Goal: Task Accomplishment & Management: Manage account settings

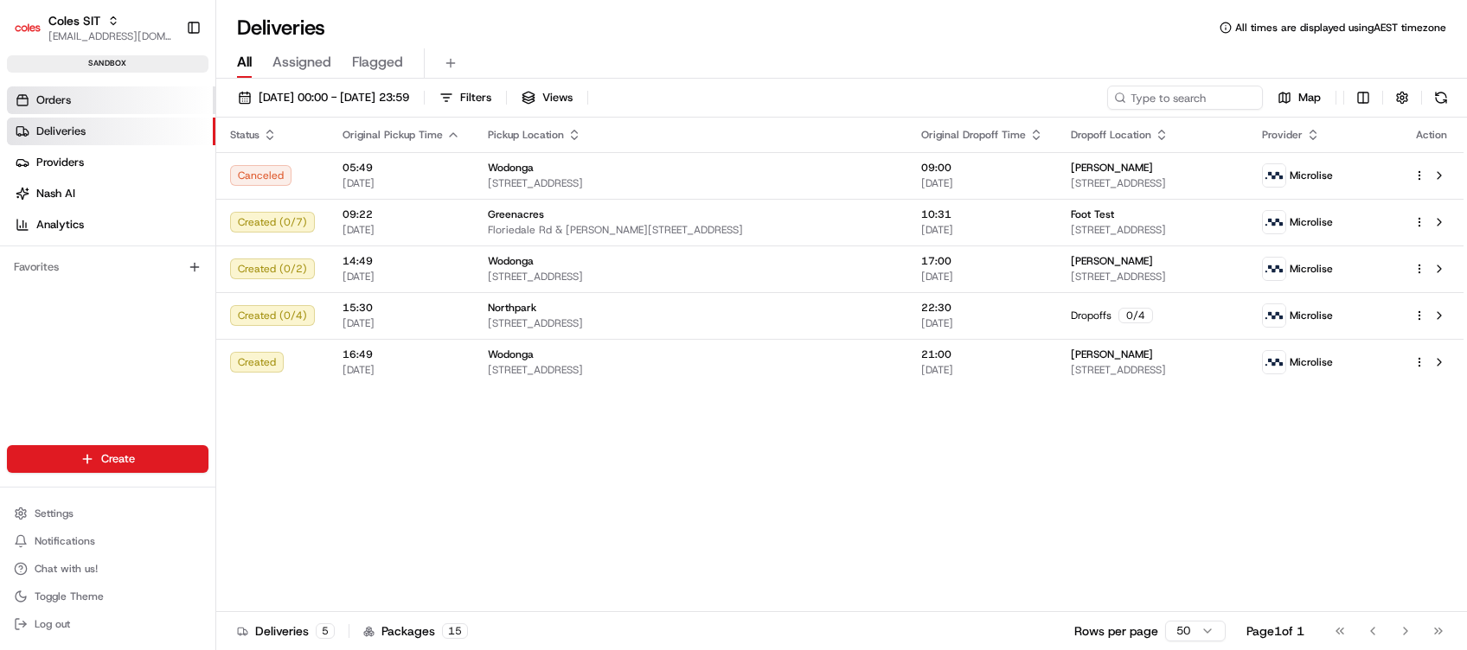
click at [95, 97] on link "Orders" at bounding box center [111, 100] width 208 height 28
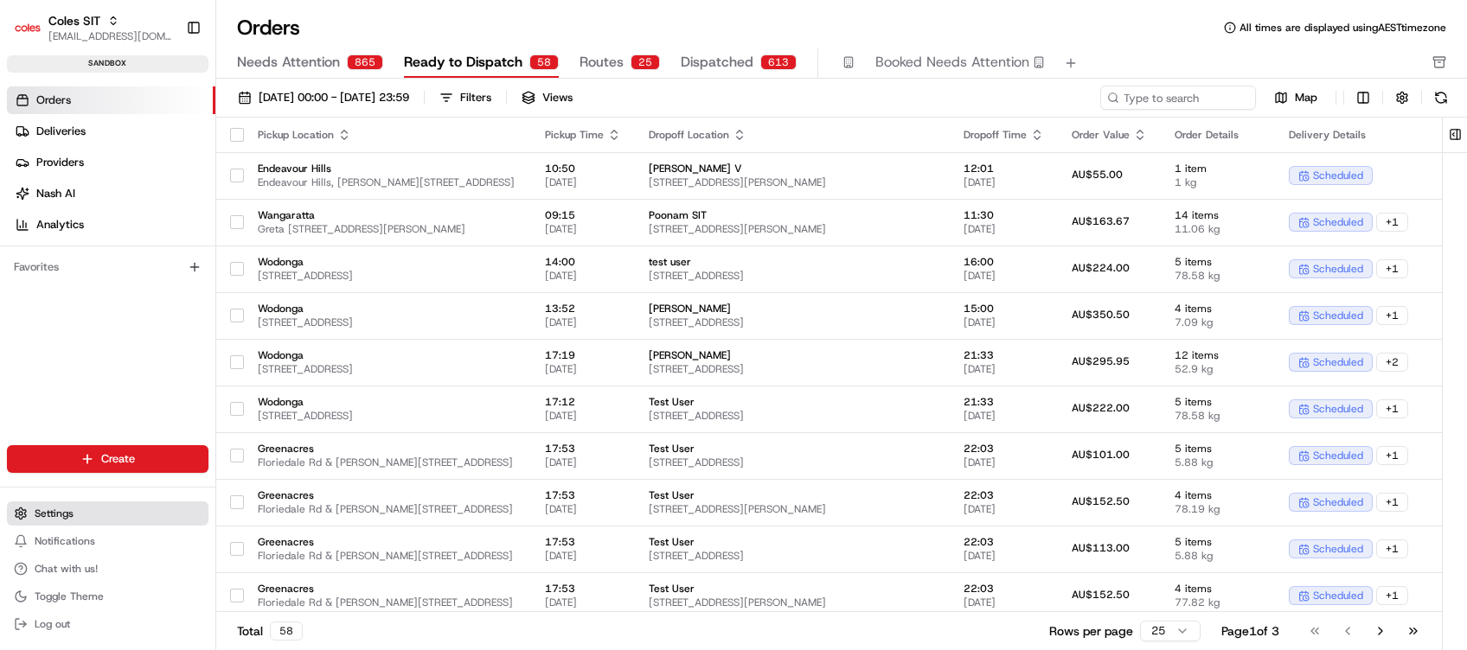
click at [61, 508] on span "Settings" at bounding box center [54, 514] width 39 height 14
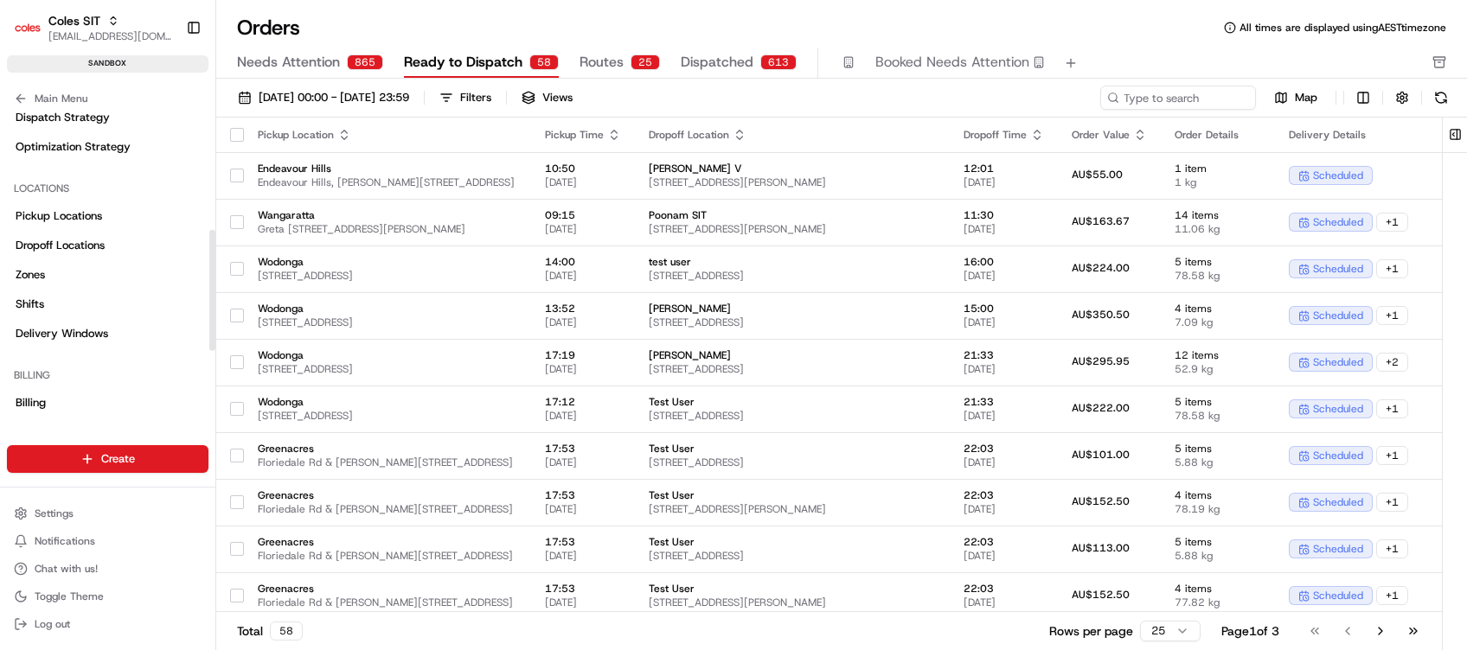
scroll to position [300, 0]
click at [48, 297] on link "Shifts" at bounding box center [107, 302] width 201 height 28
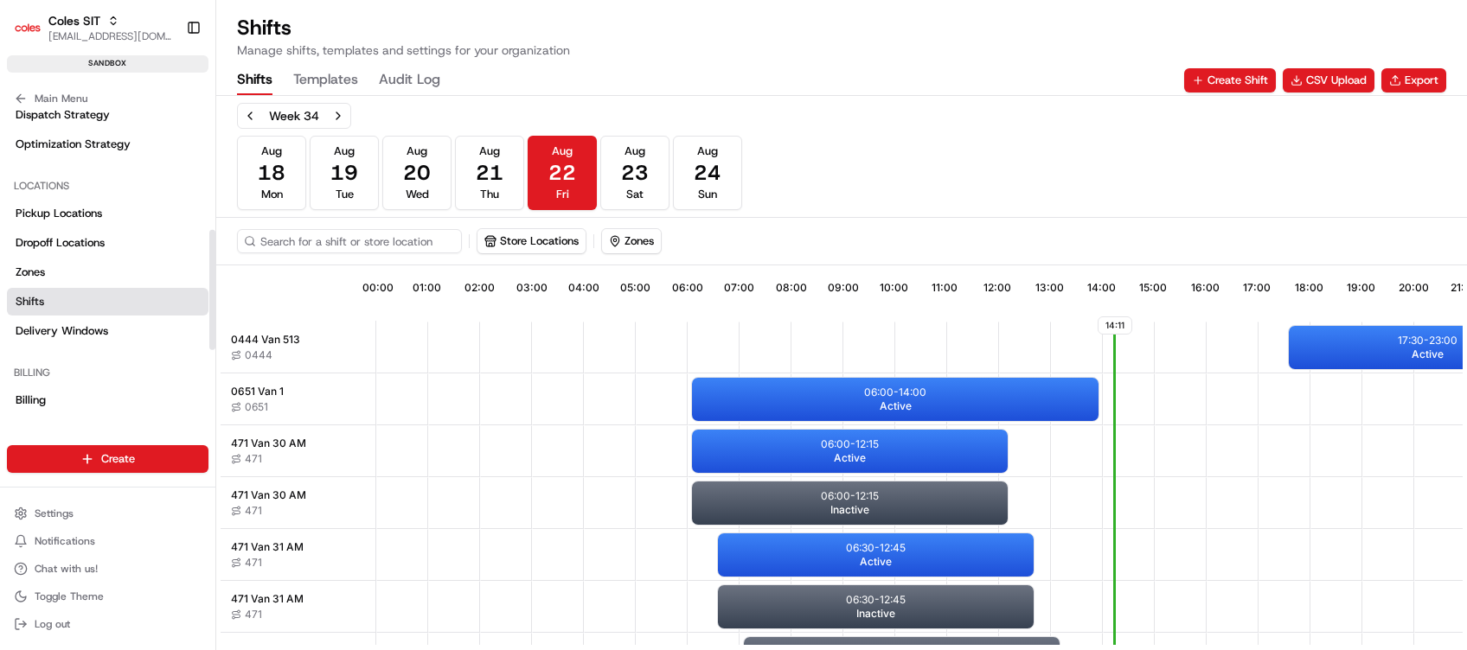
click at [82, 297] on link "Shifts" at bounding box center [107, 302] width 201 height 28
click at [1313, 78] on button "CSV Upload" at bounding box center [1328, 80] width 92 height 24
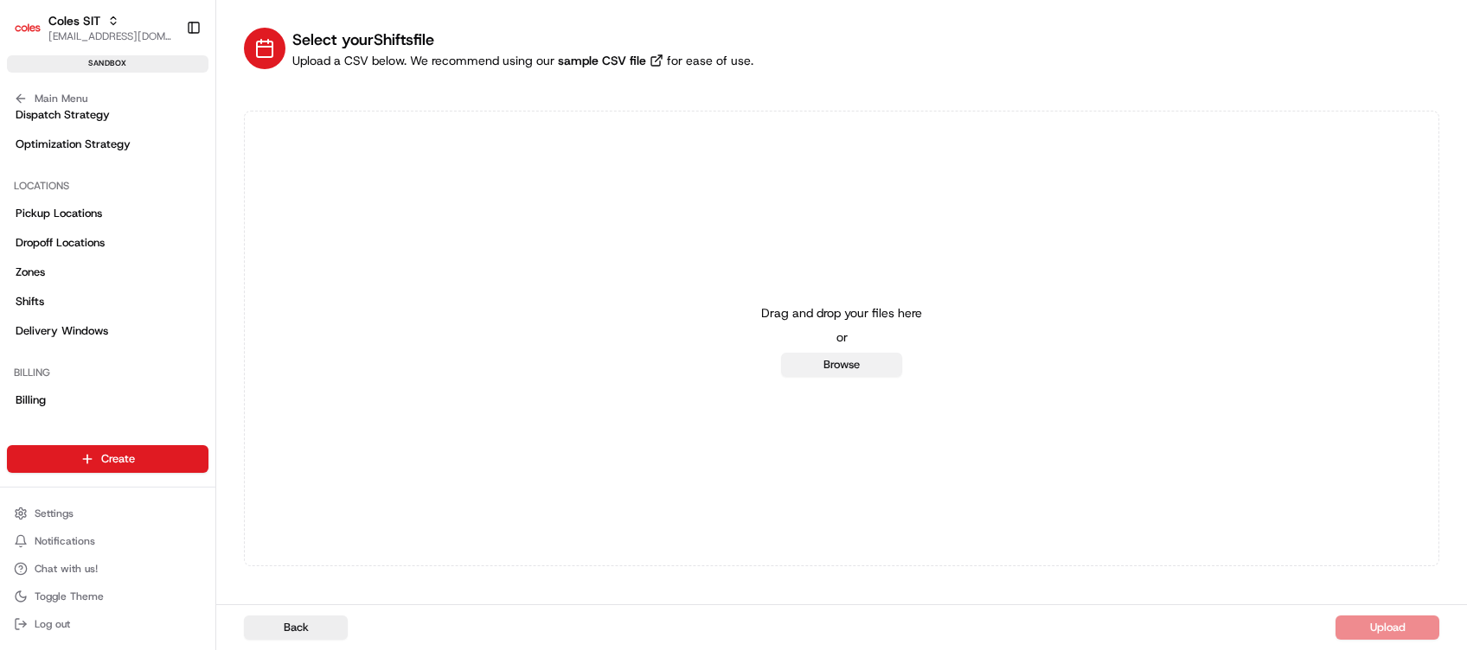
click at [841, 374] on button "Browse" at bounding box center [841, 365] width 121 height 24
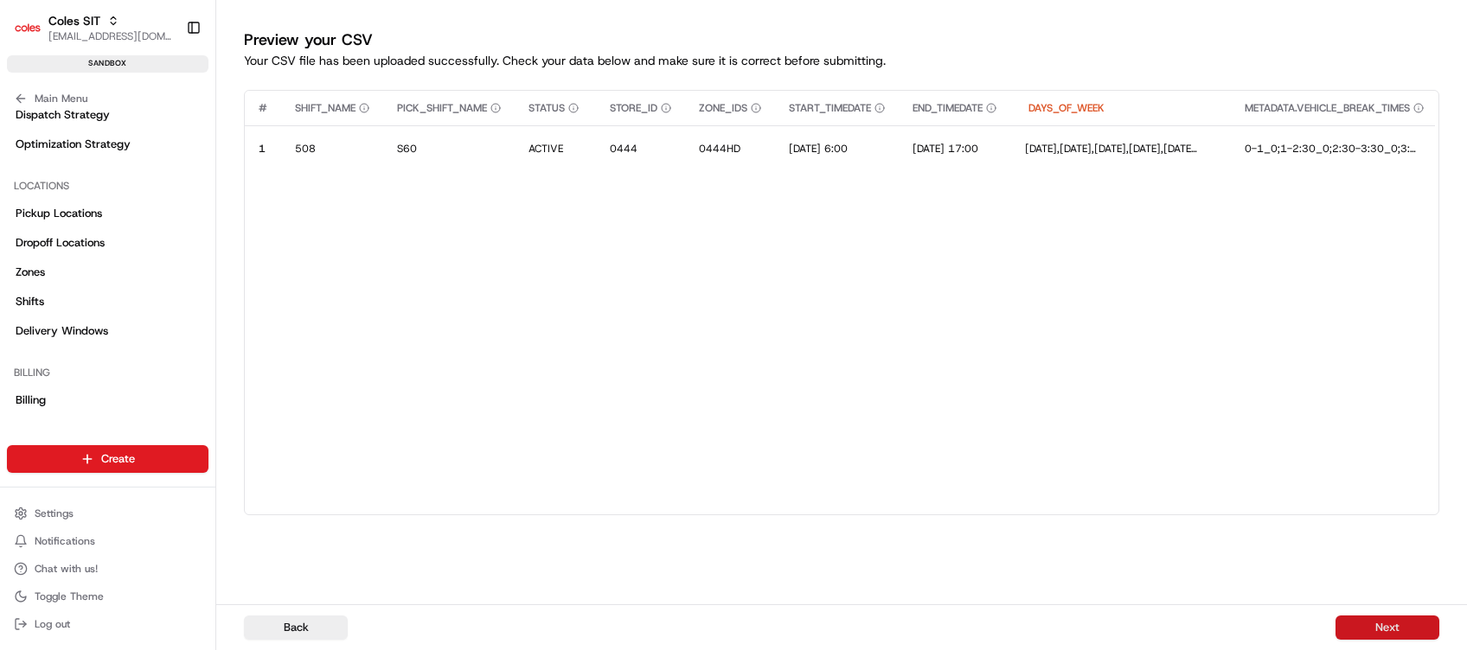
click at [1366, 623] on button "Next" at bounding box center [1387, 628] width 104 height 24
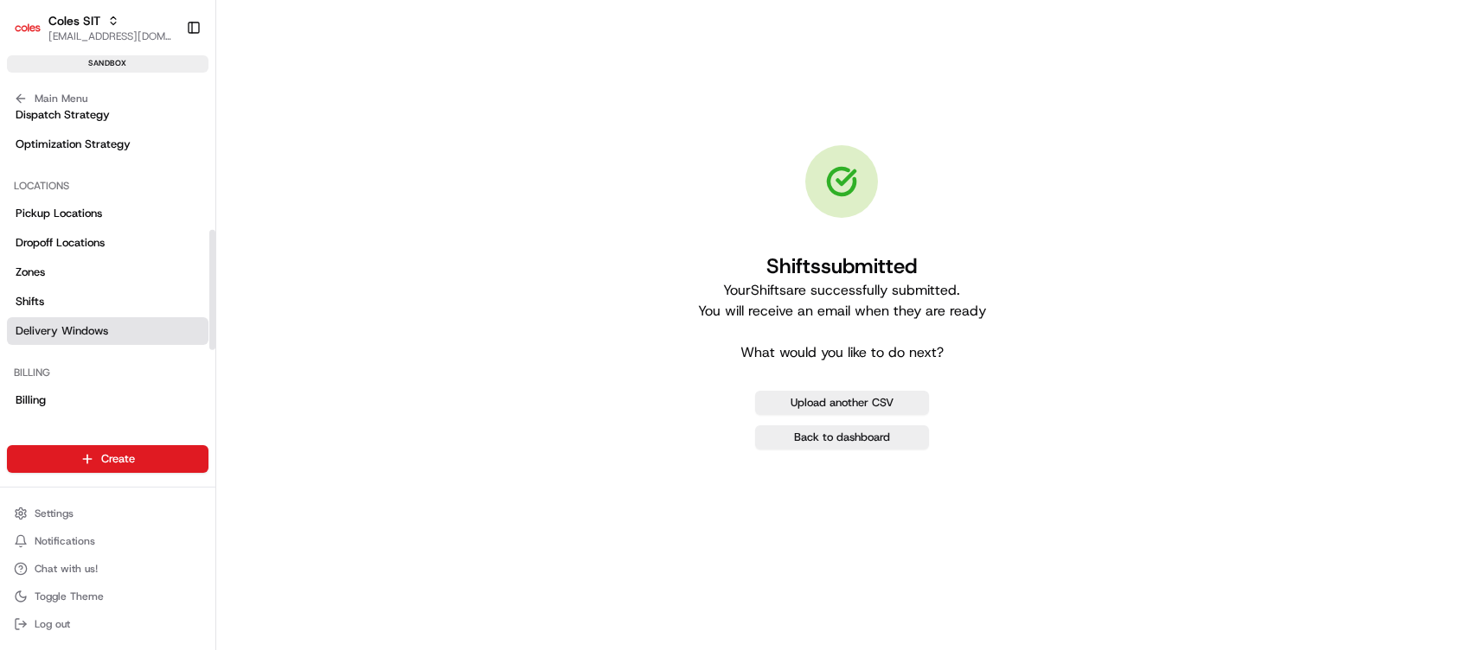
click at [76, 343] on div "Locations Pickup Locations Dropoff Locations Zones Shifts Delivery Windows" at bounding box center [107, 258] width 215 height 187
click at [69, 336] on span "Delivery Windows" at bounding box center [62, 331] width 93 height 16
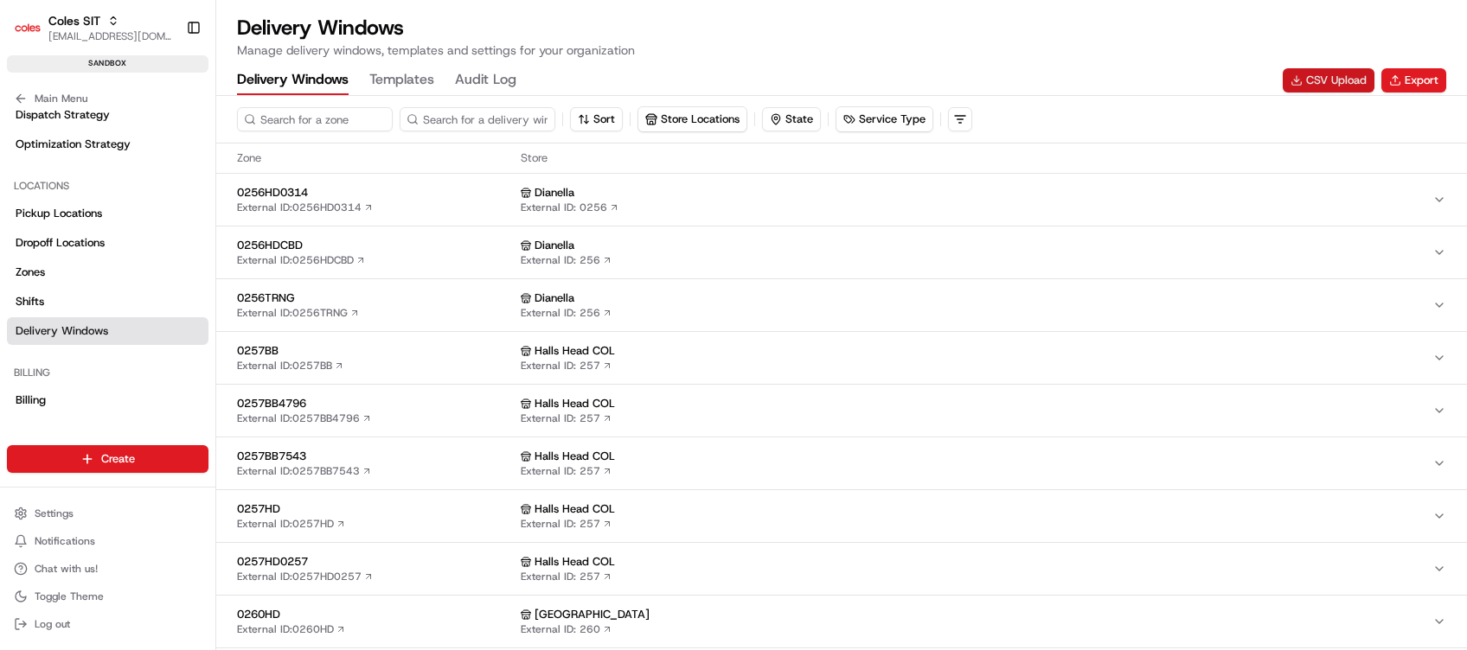
click at [1316, 85] on button "CSV Upload" at bounding box center [1328, 80] width 92 height 24
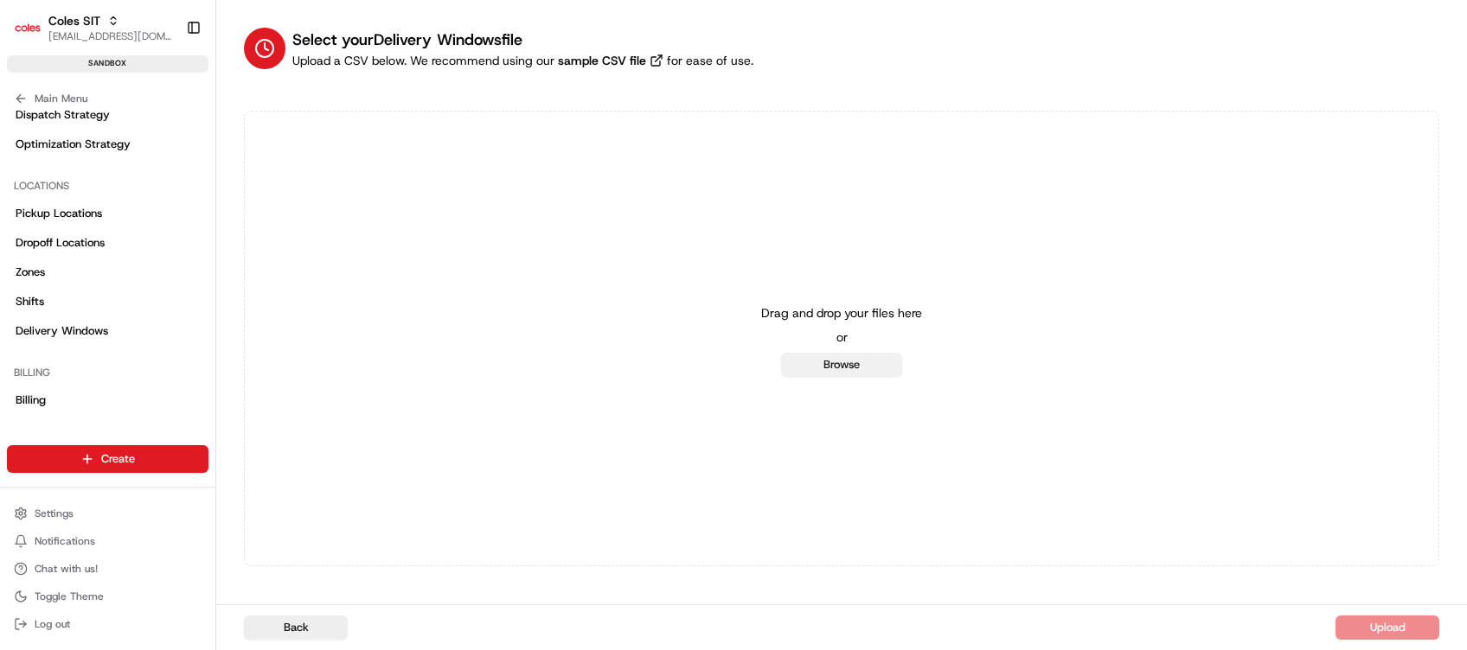
click at [860, 364] on button "Browse" at bounding box center [841, 365] width 121 height 24
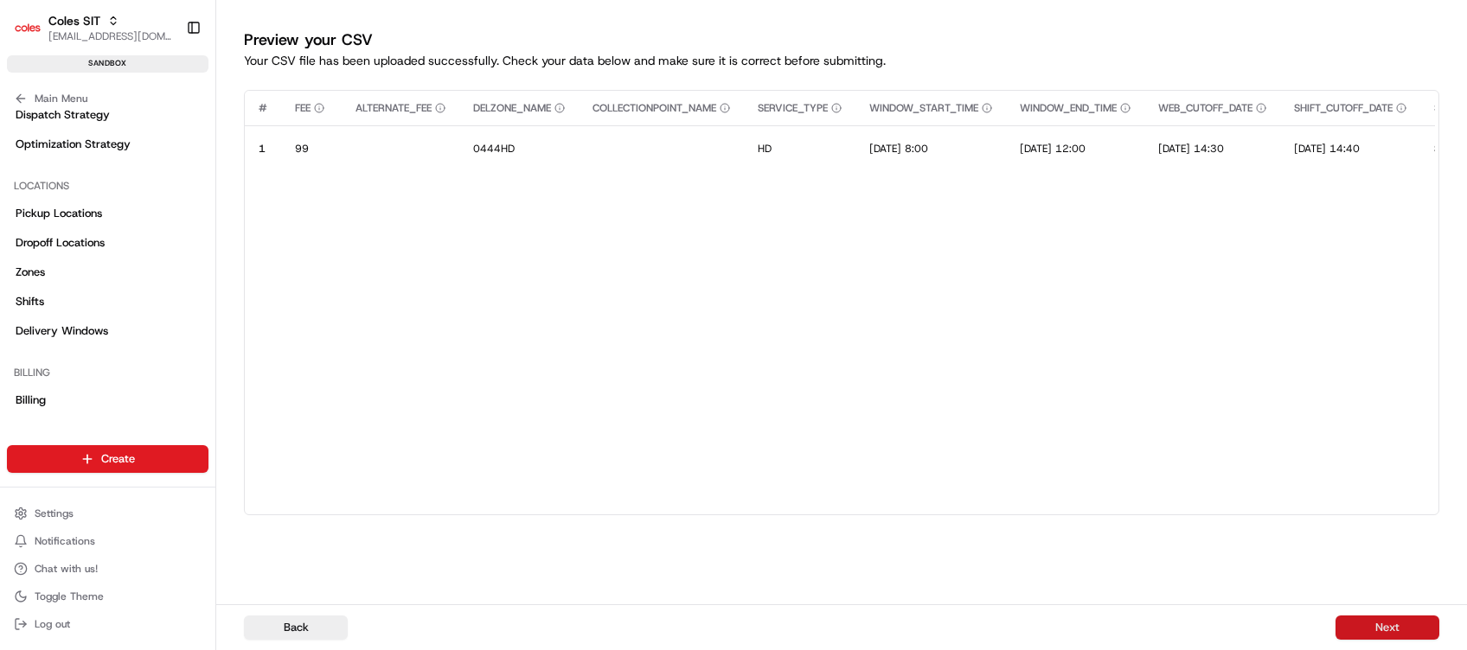
click at [1361, 618] on button "Next" at bounding box center [1387, 628] width 104 height 24
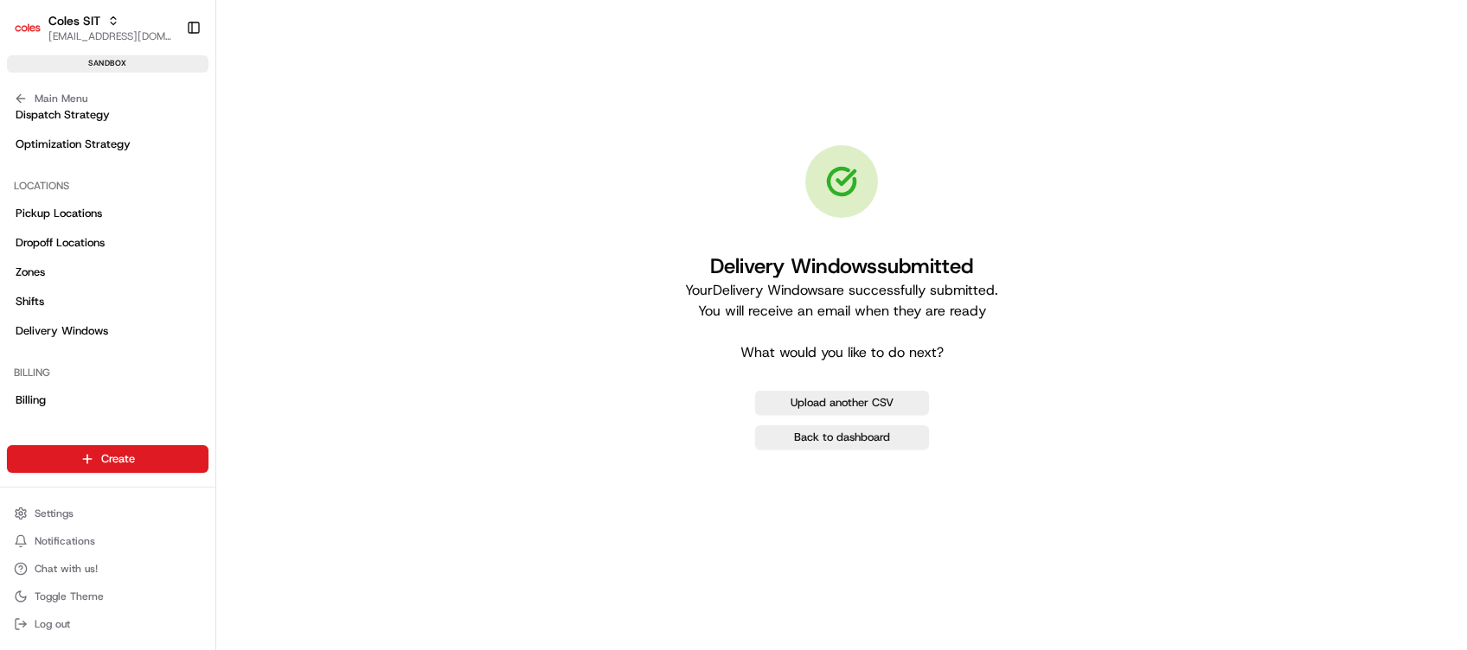
click at [1300, 174] on div "Delivery Windows submitted Your Delivery Windows are successfully submitted. Yo…" at bounding box center [841, 297] width 1195 height 539
drag, startPoint x: 704, startPoint y: 267, endPoint x: 989, endPoint y: 268, distance: 285.4
click at [989, 268] on h1 "Delivery Windows submitted" at bounding box center [841, 267] width 313 height 28
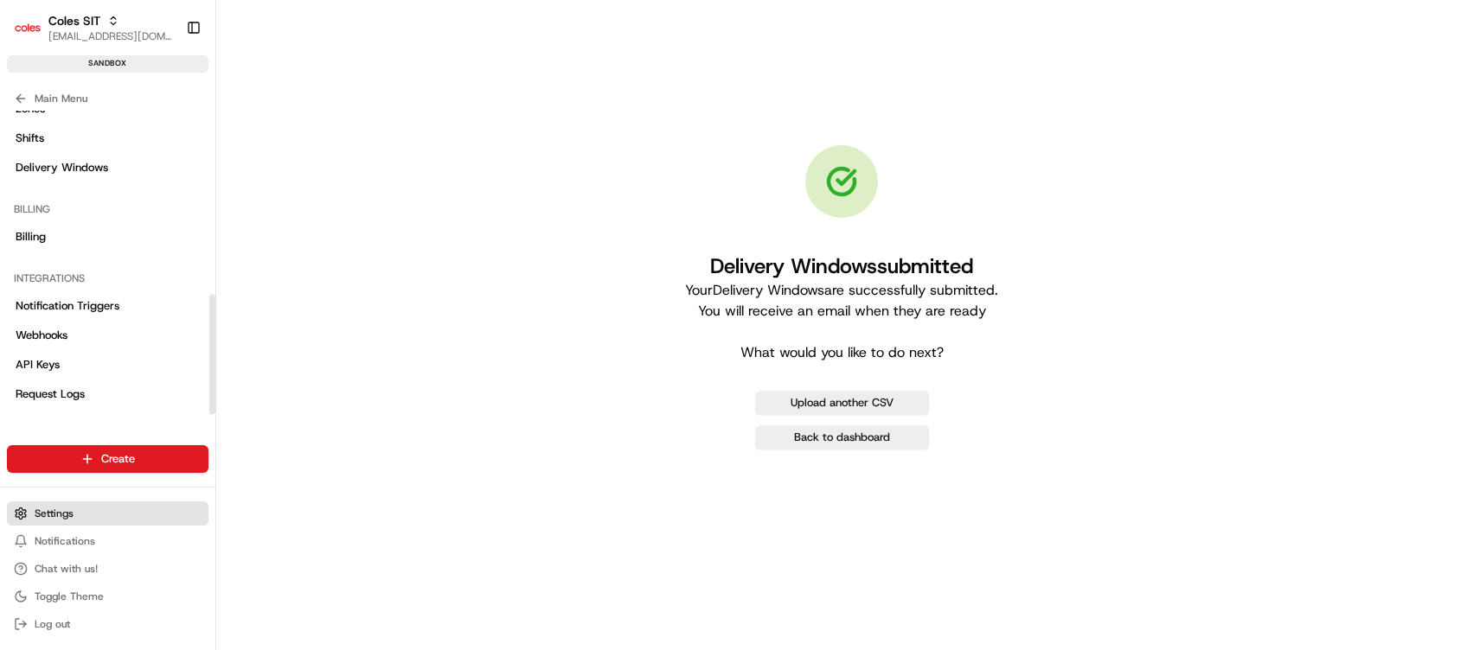
click at [58, 512] on span "Settings" at bounding box center [54, 514] width 39 height 14
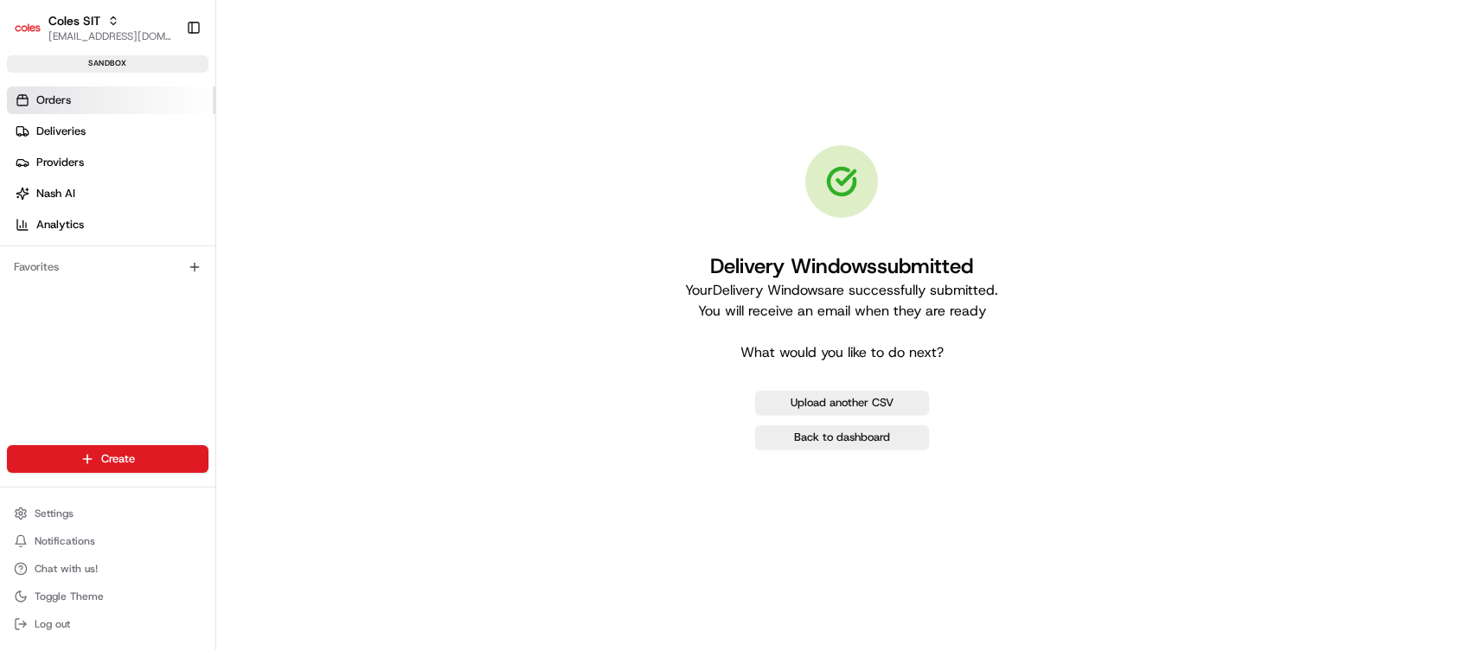
click at [54, 101] on span "Orders" at bounding box center [53, 101] width 35 height 16
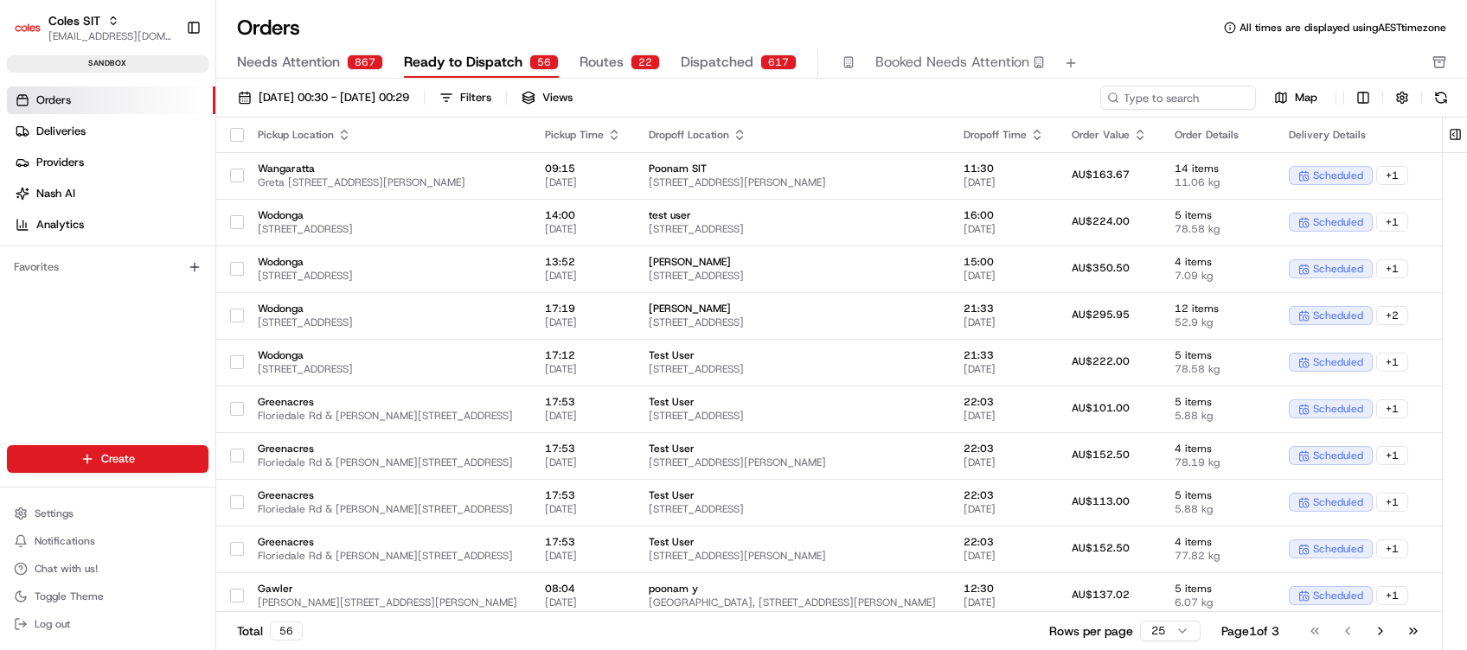
click at [310, 61] on span "Needs Attention" at bounding box center [288, 62] width 103 height 21
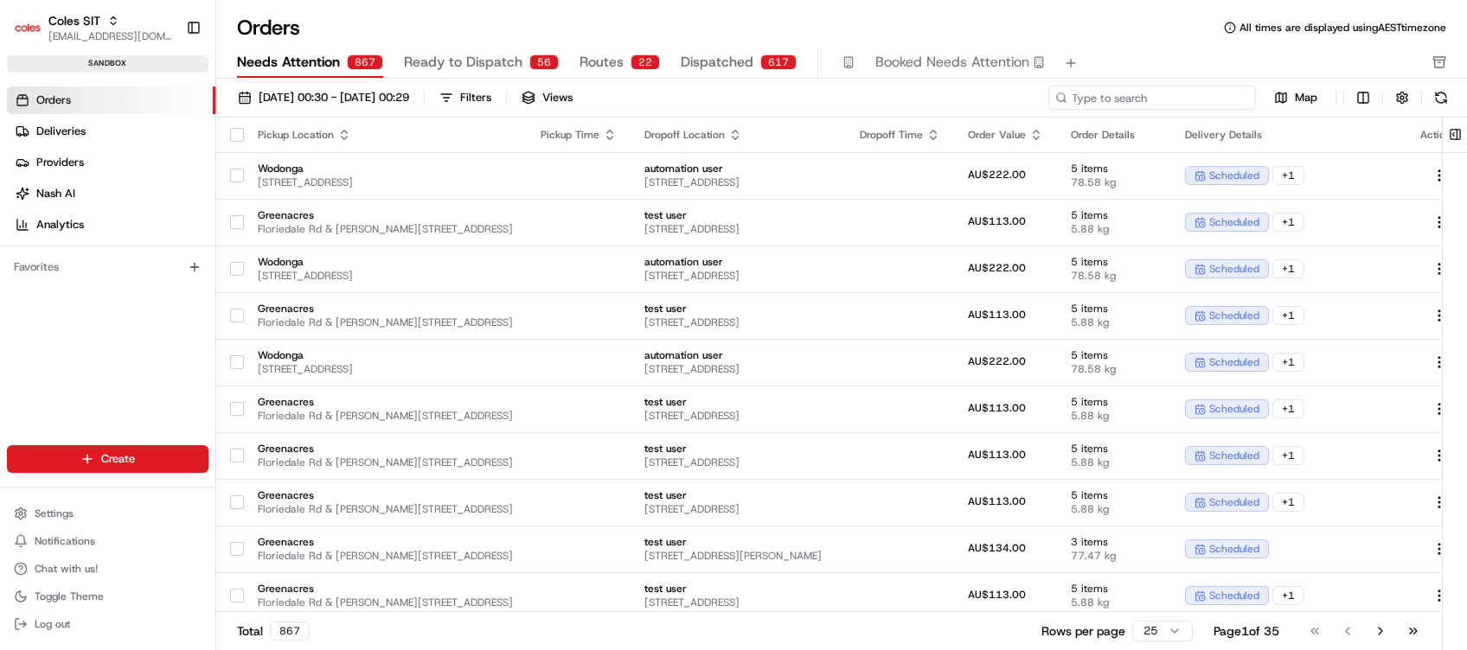
paste input "216652017"
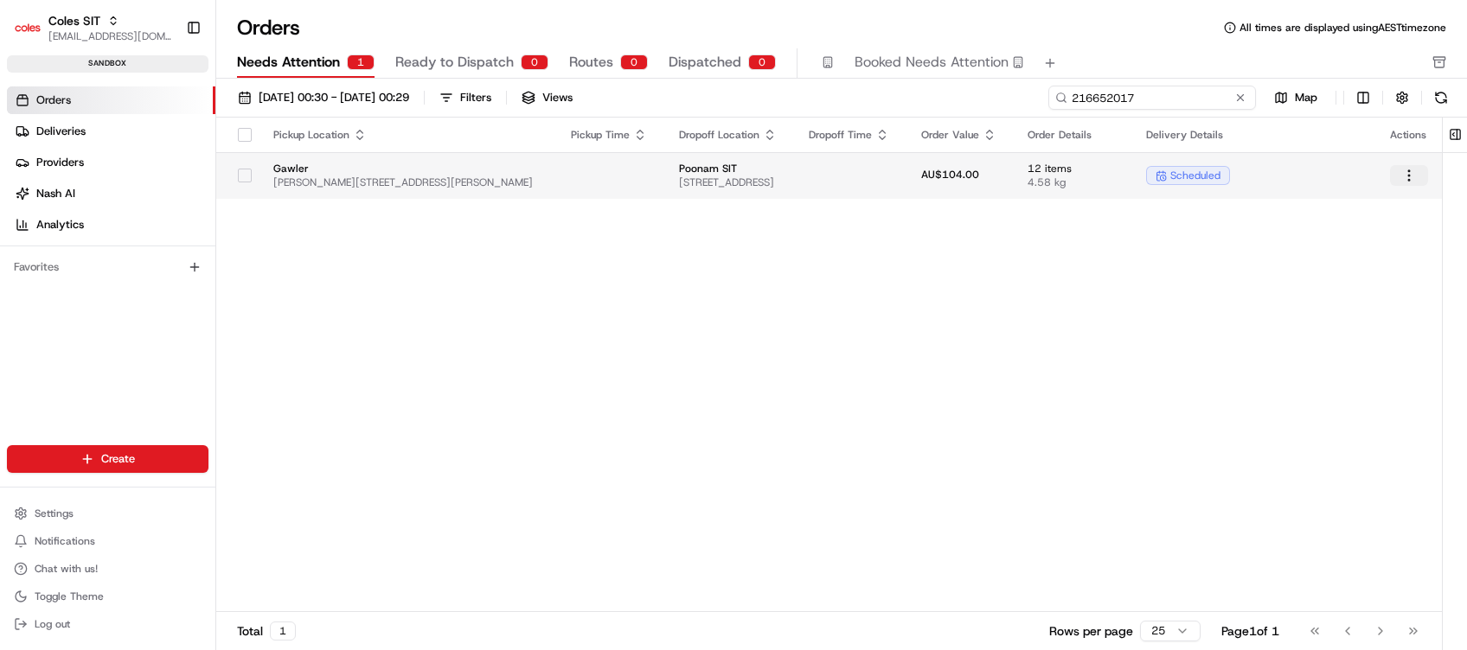
type input "216652017"
click at [1430, 177] on html "Coles SIT poonam.yadav@coles.com.au Toggle Sidebar sandbox Orders Deliveries Pr…" at bounding box center [733, 325] width 1467 height 650
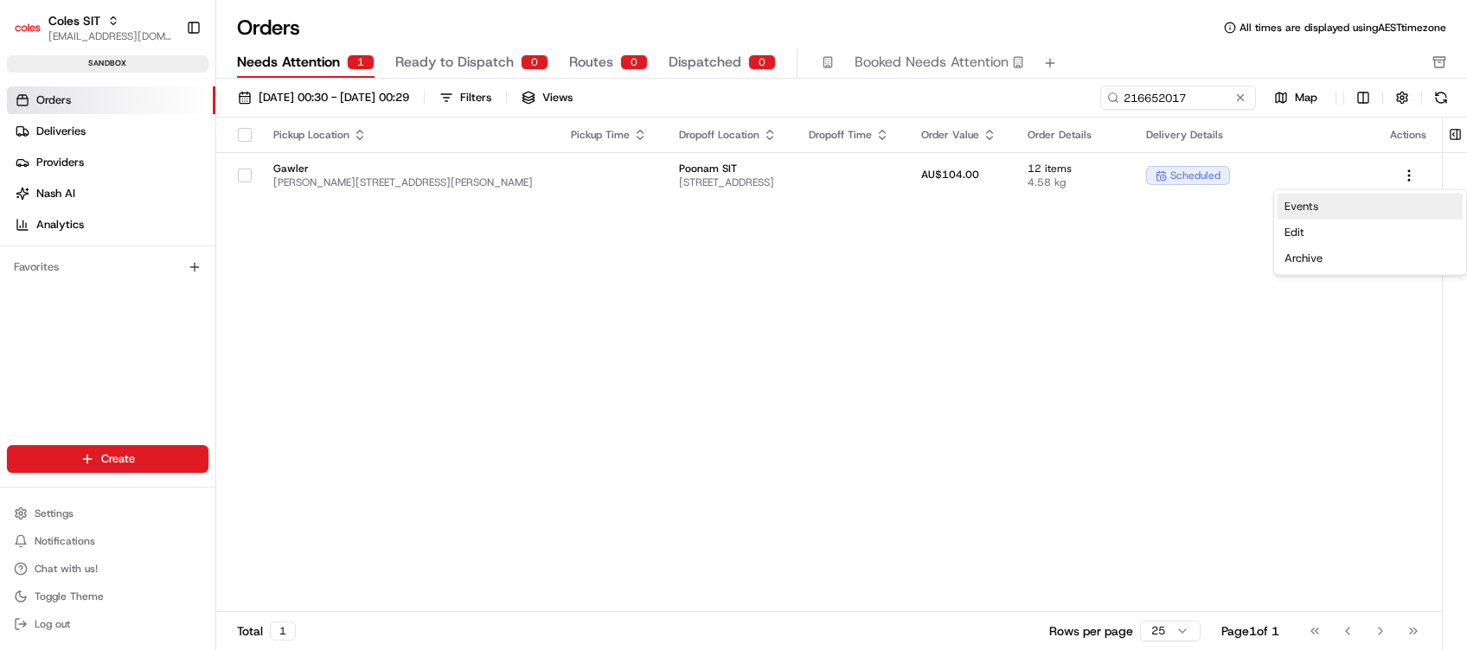
click at [1325, 205] on link "Events" at bounding box center [1369, 207] width 185 height 26
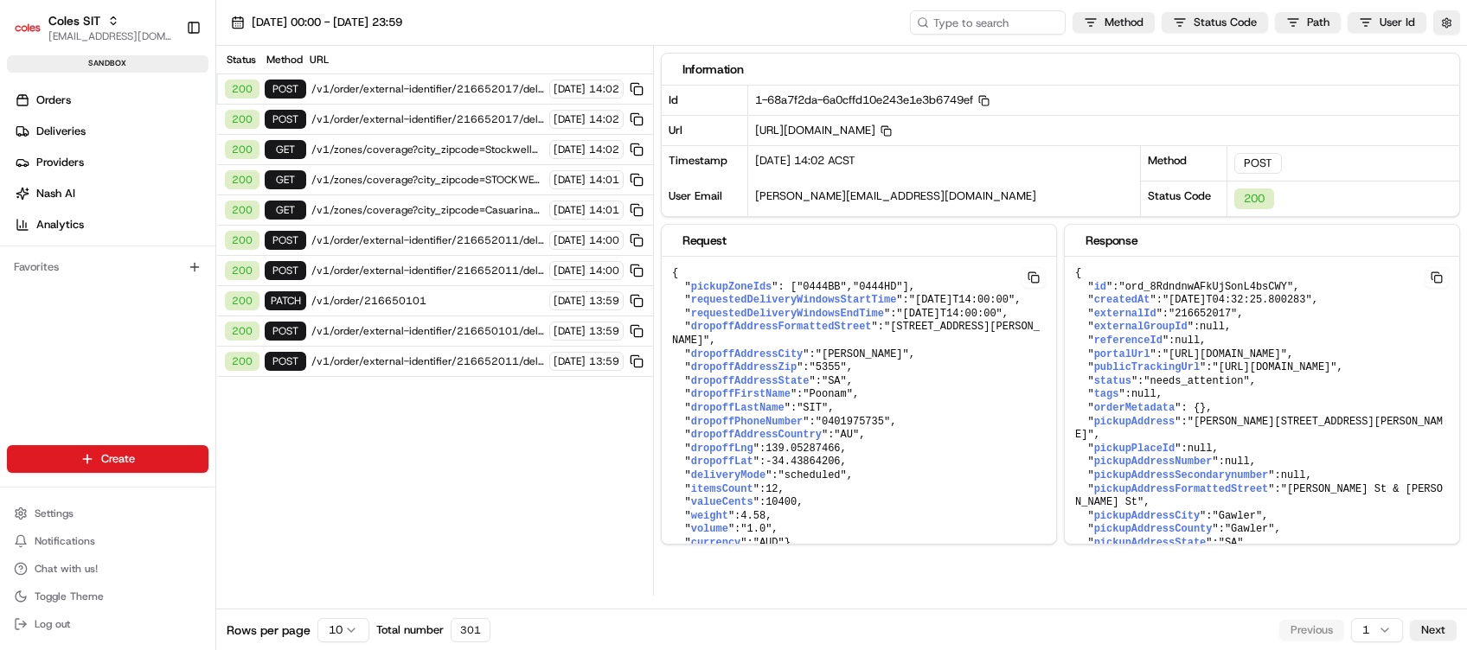
click at [380, 85] on span "/v1/order/external-identifier/216652017/delivery-window" at bounding box center [427, 89] width 233 height 14
click at [457, 91] on span "/v1/order/external-identifier/216652017/delivery-window" at bounding box center [427, 89] width 233 height 14
click at [417, 90] on span "/v1/order/external-identifier/216652017/delivery-window" at bounding box center [427, 89] width 233 height 14
click at [432, 92] on span "/v1/order/external-identifier/216652017/delivery-window" at bounding box center [427, 89] width 233 height 14
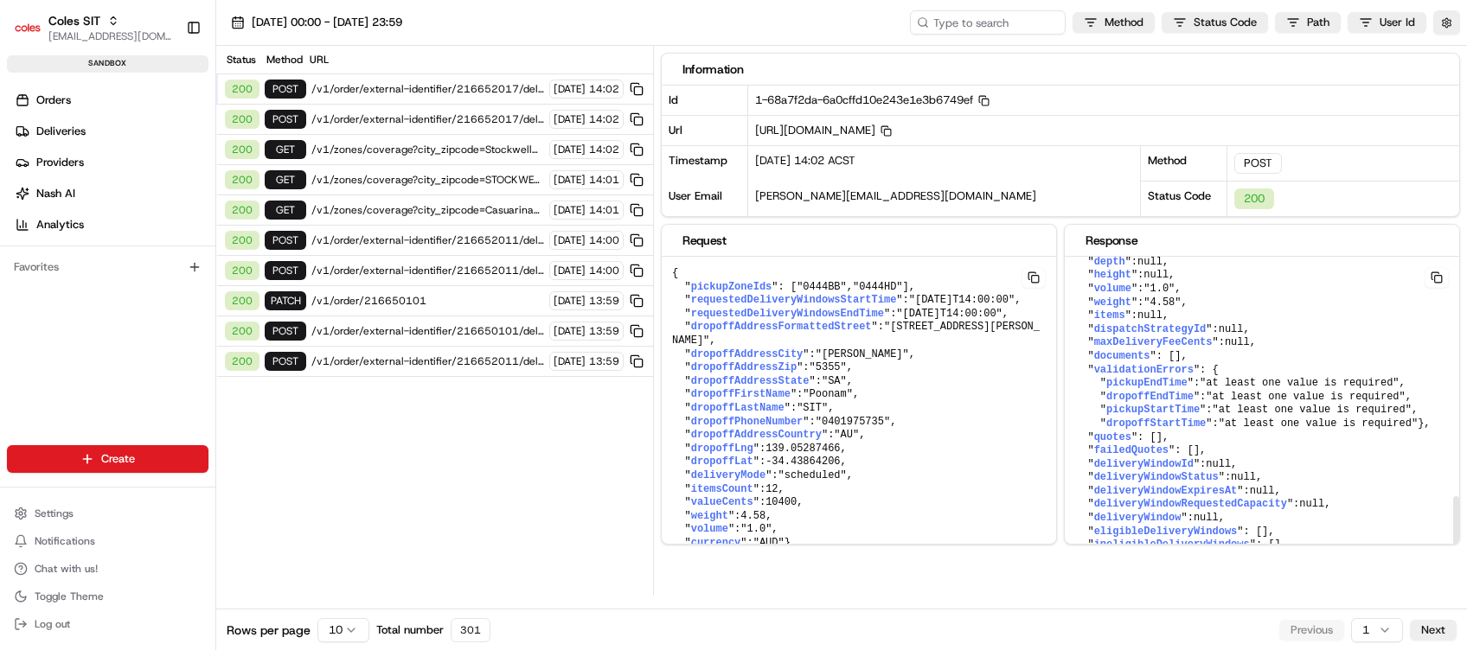
scroll to position [969, 0]
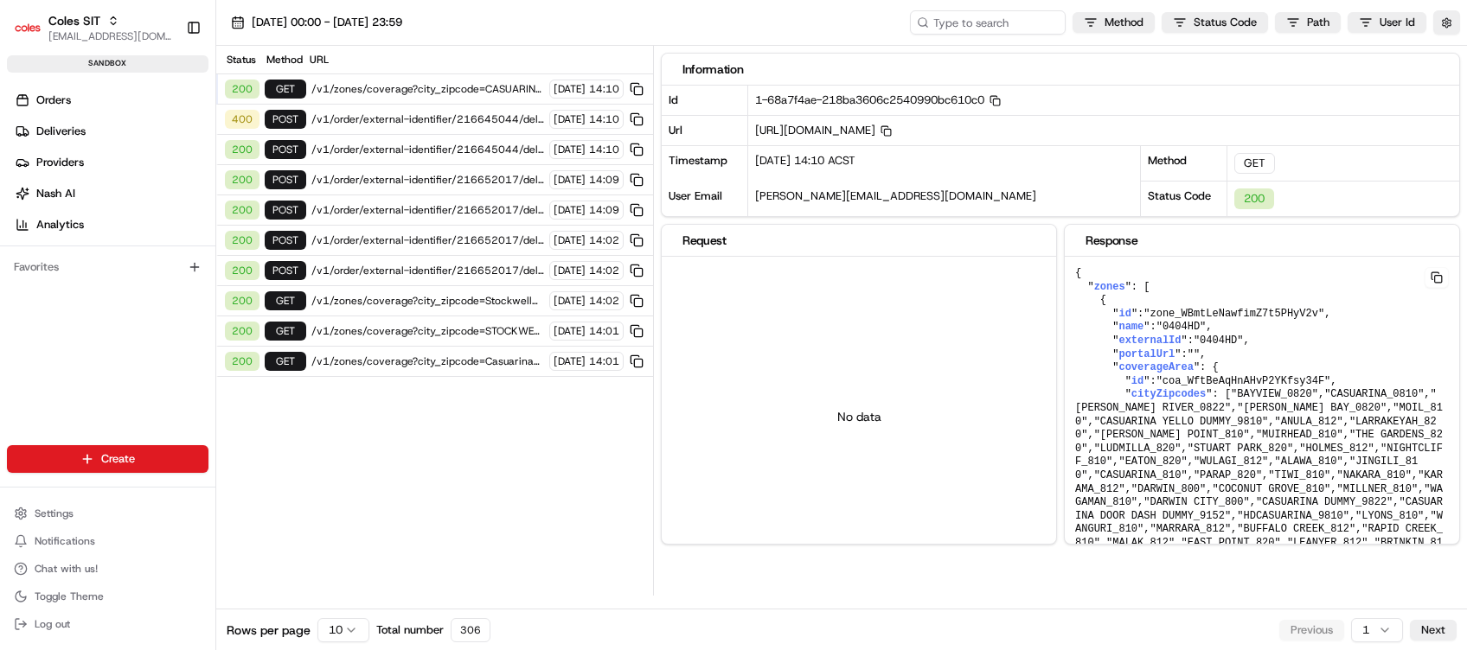
click at [412, 90] on span "/v1/zones/coverage?city_zipcode=CASUARINA_0810" at bounding box center [427, 89] width 233 height 14
click at [395, 90] on span "/v1/zones/coverage?city_zipcode=CASUARINA_0810" at bounding box center [427, 89] width 233 height 14
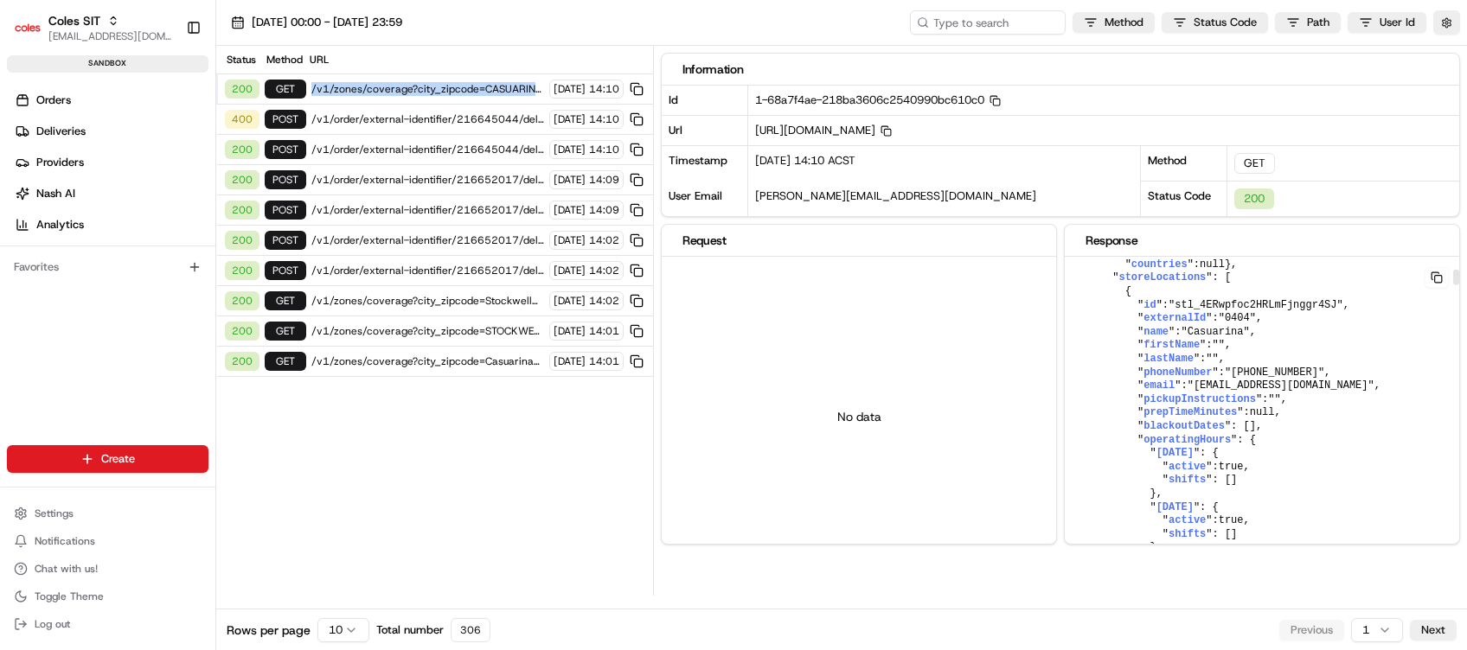
scroll to position [461, 0]
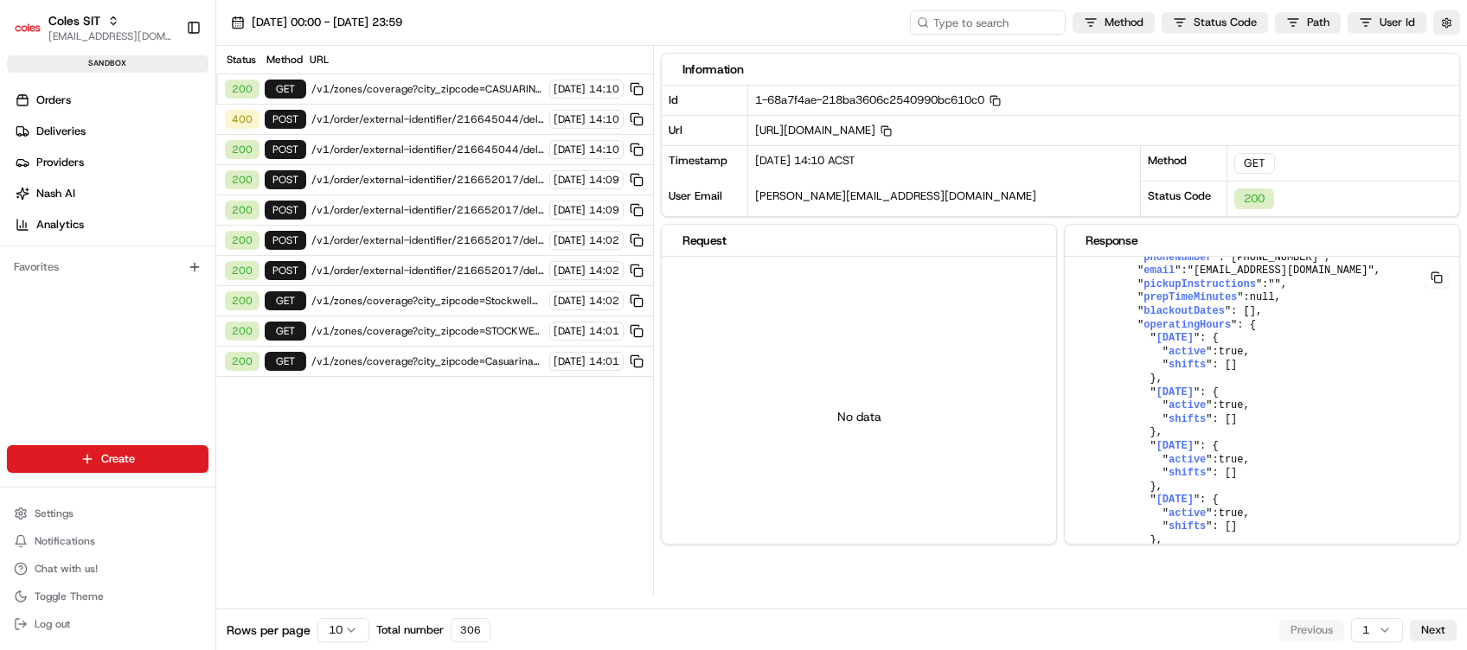
click at [438, 123] on span "/v1/order/external-identifier/216645044/delivery-window/book" at bounding box center [427, 119] width 233 height 14
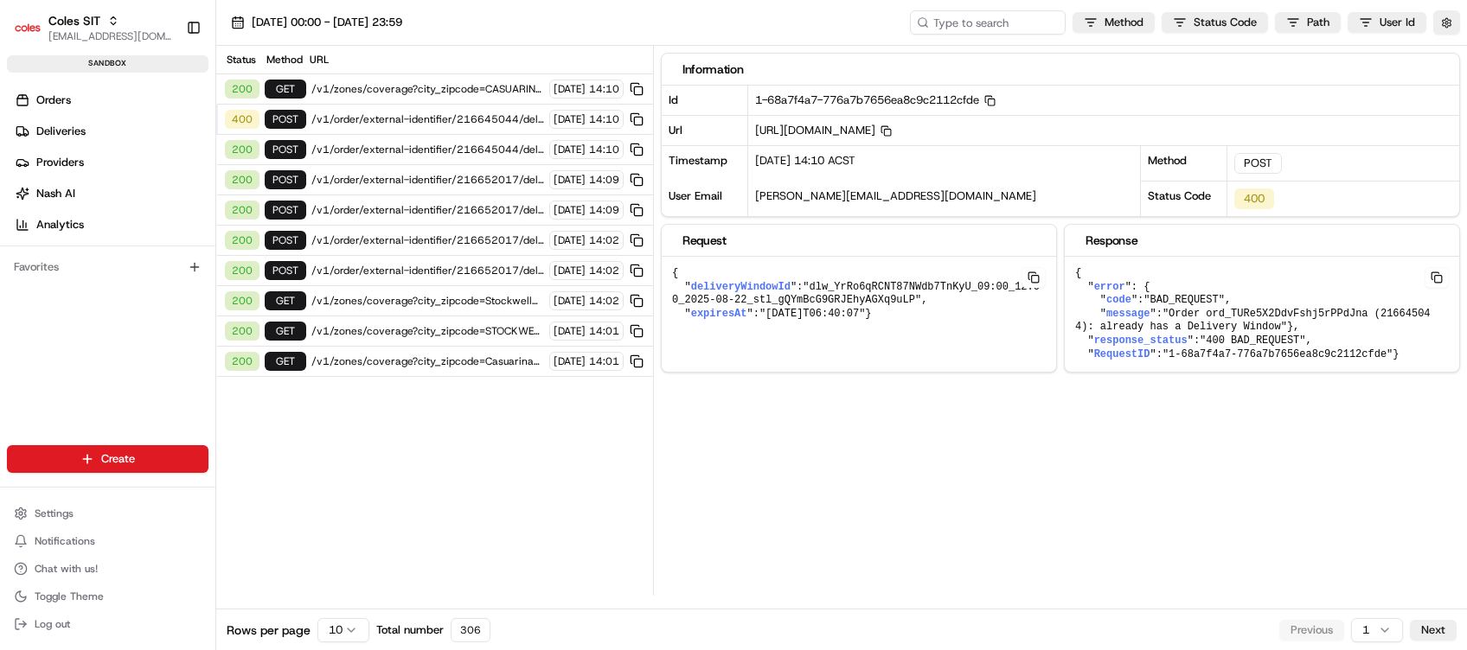
scroll to position [0, 0]
click at [432, 173] on span "/v1/order/external-identifier/216652017/delivery-window" at bounding box center [427, 180] width 233 height 14
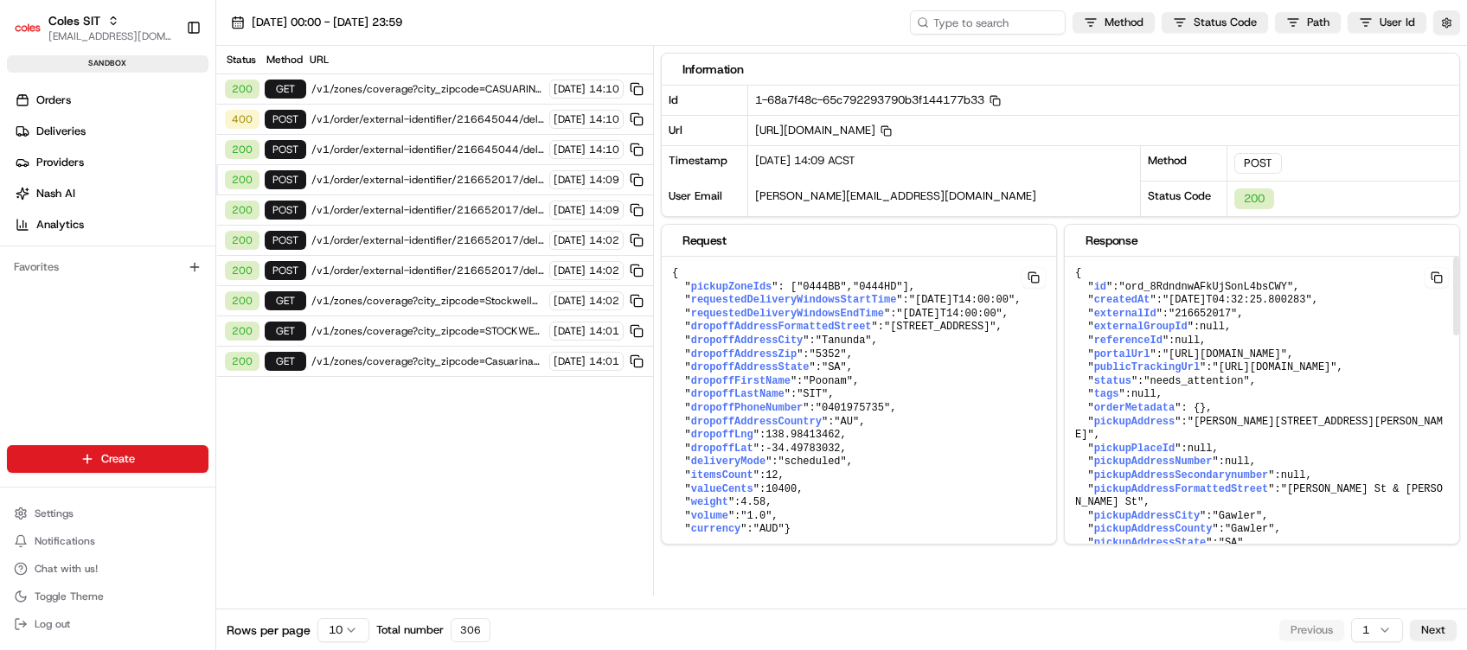
click at [1190, 308] on span ""216652017"" at bounding box center [1202, 314] width 68 height 12
copy span "216652017"
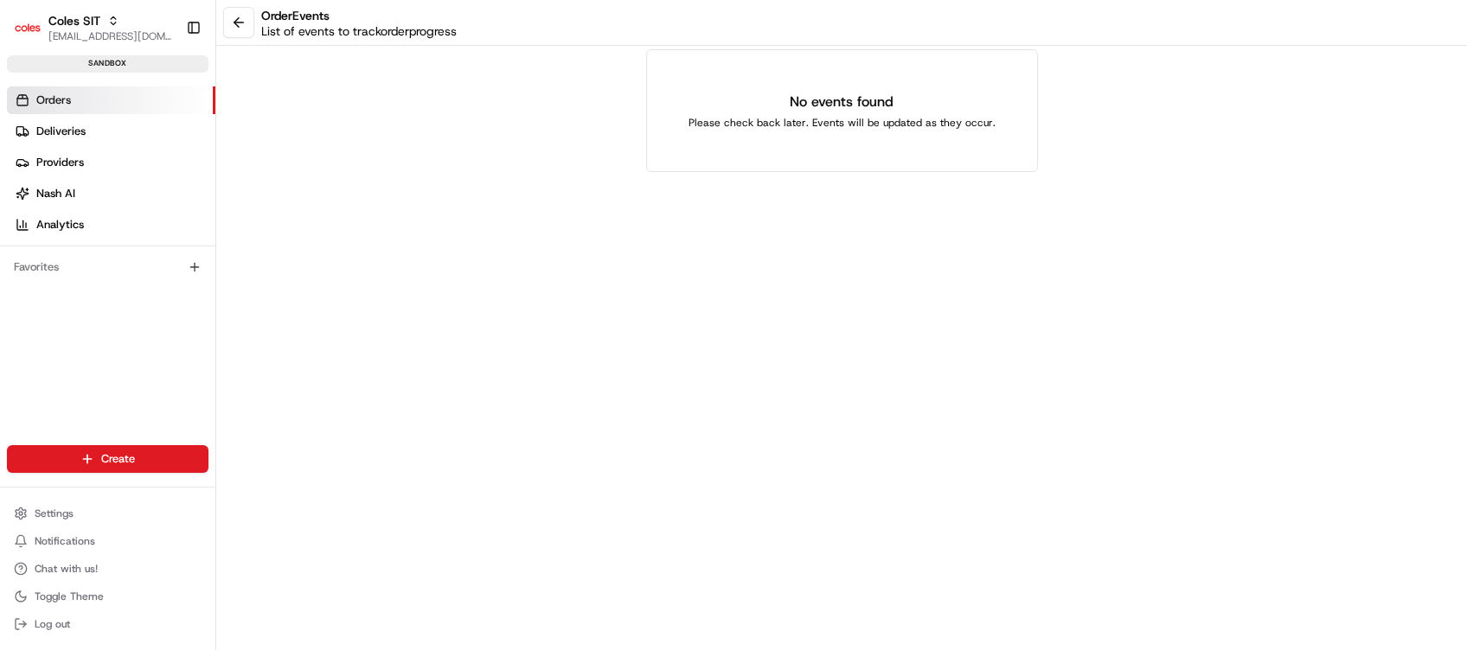
click at [634, 211] on div "order Events List of events to track order progress No events found Please chec…" at bounding box center [841, 325] width 1250 height 650
click at [232, 24] on button at bounding box center [238, 22] width 31 height 31
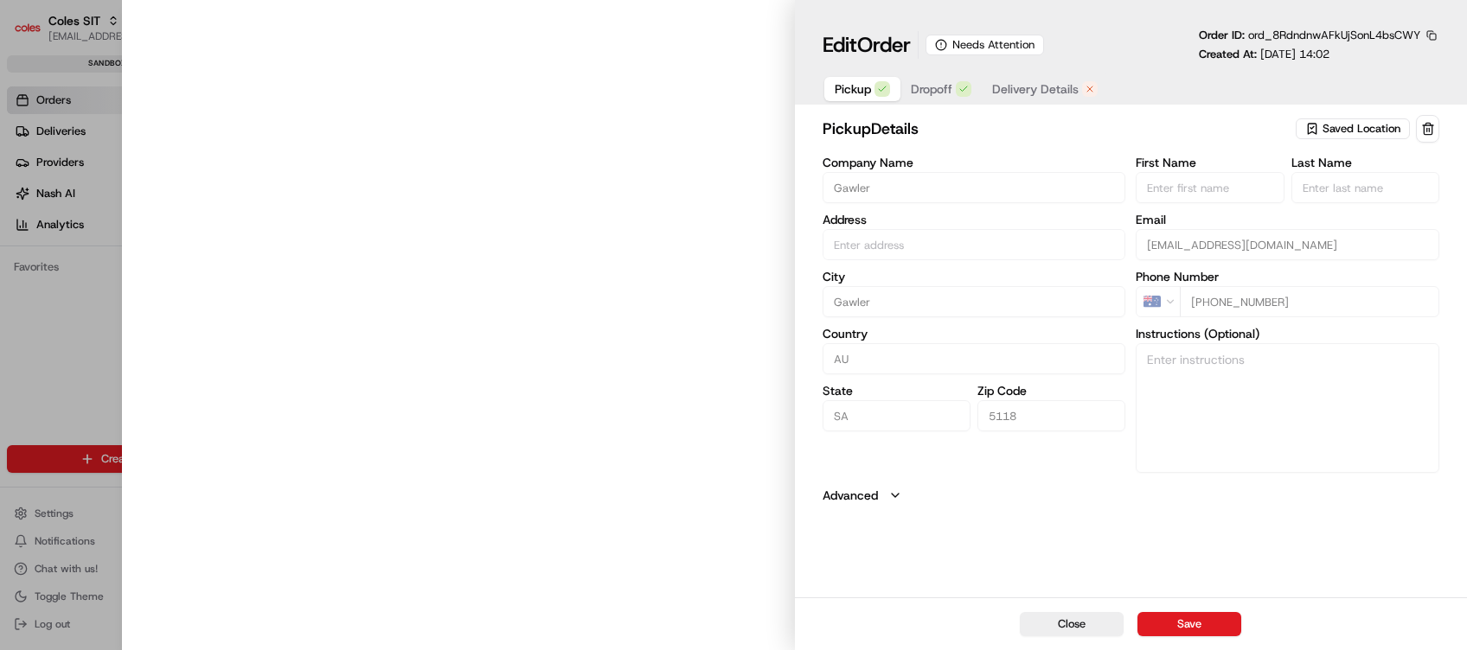
type input "Cowan St & Murray St, Gawler SA 5118, Australia"
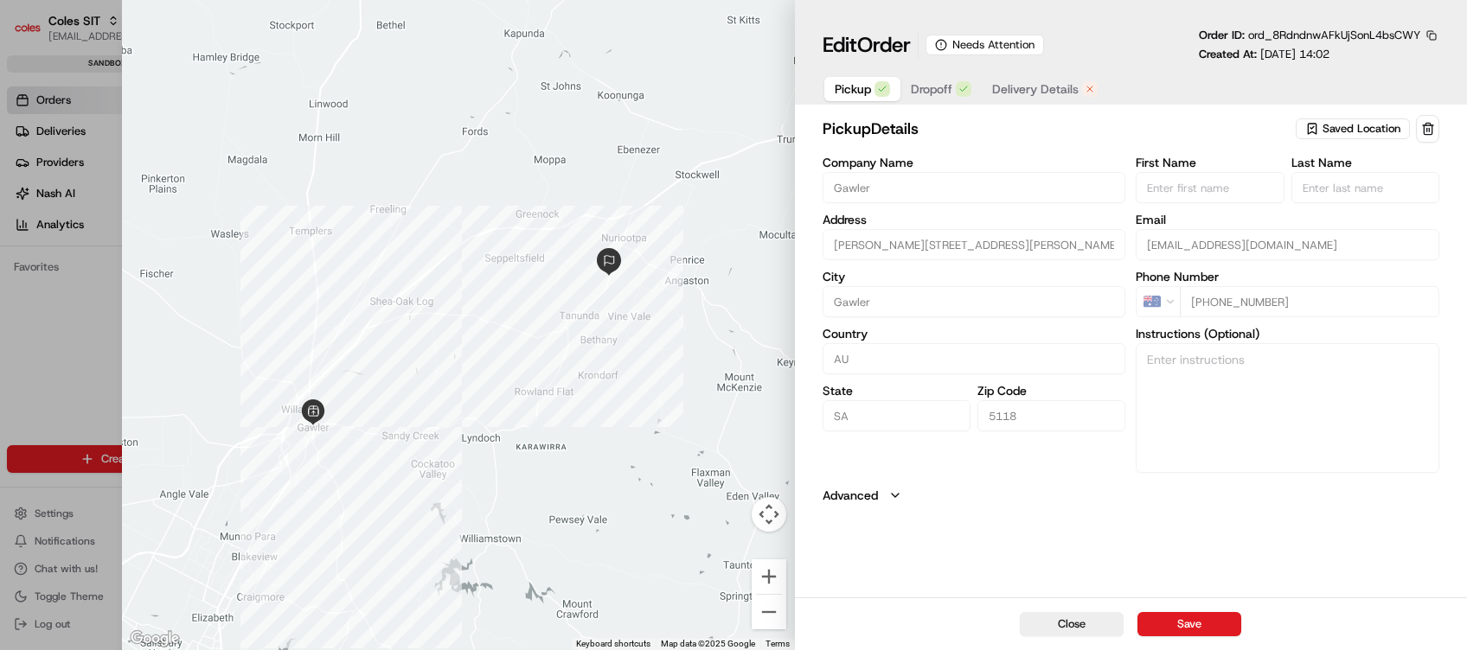
click at [113, 252] on div at bounding box center [733, 325] width 1467 height 650
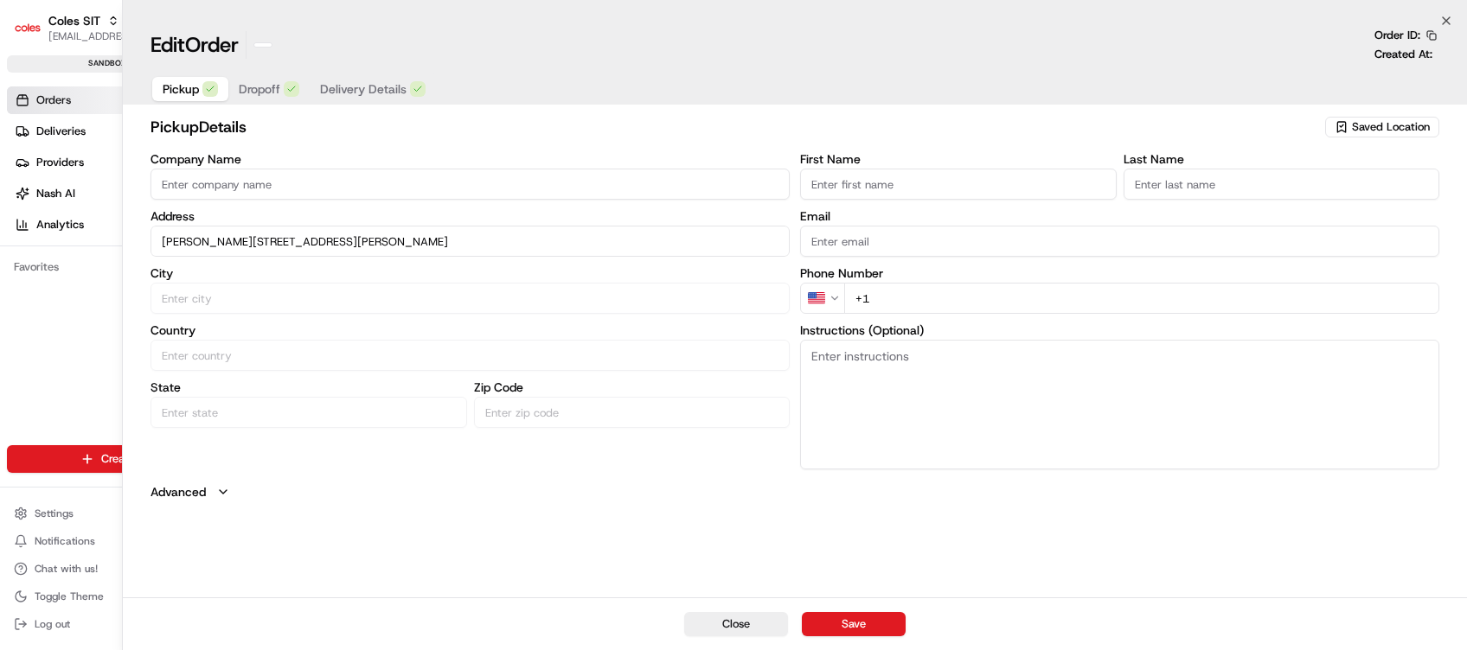
type input "+1"
